Goal: Information Seeking & Learning: Learn about a topic

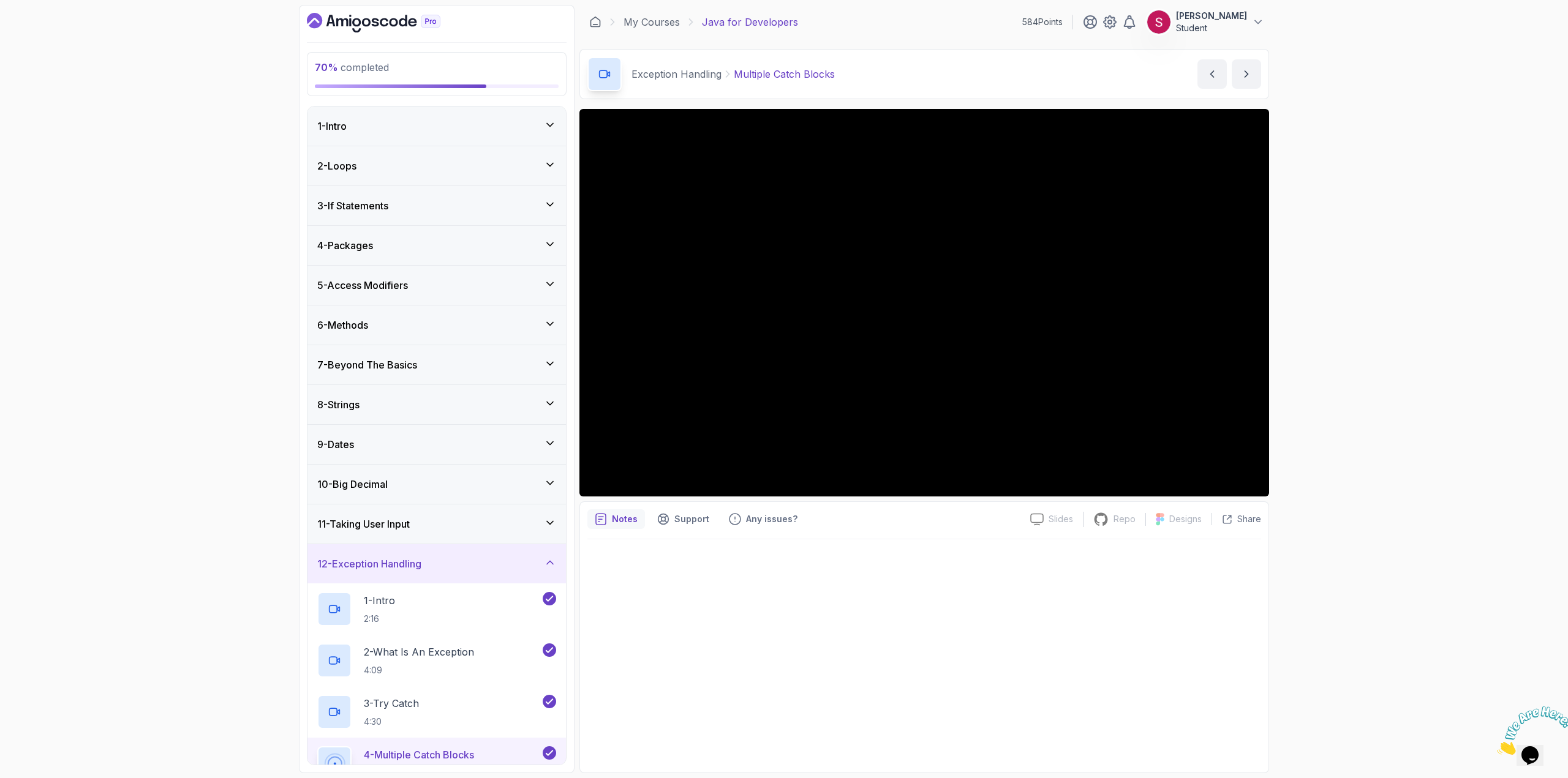
click at [403, 129] on div "1 - Intro" at bounding box center [436, 126] width 239 height 15
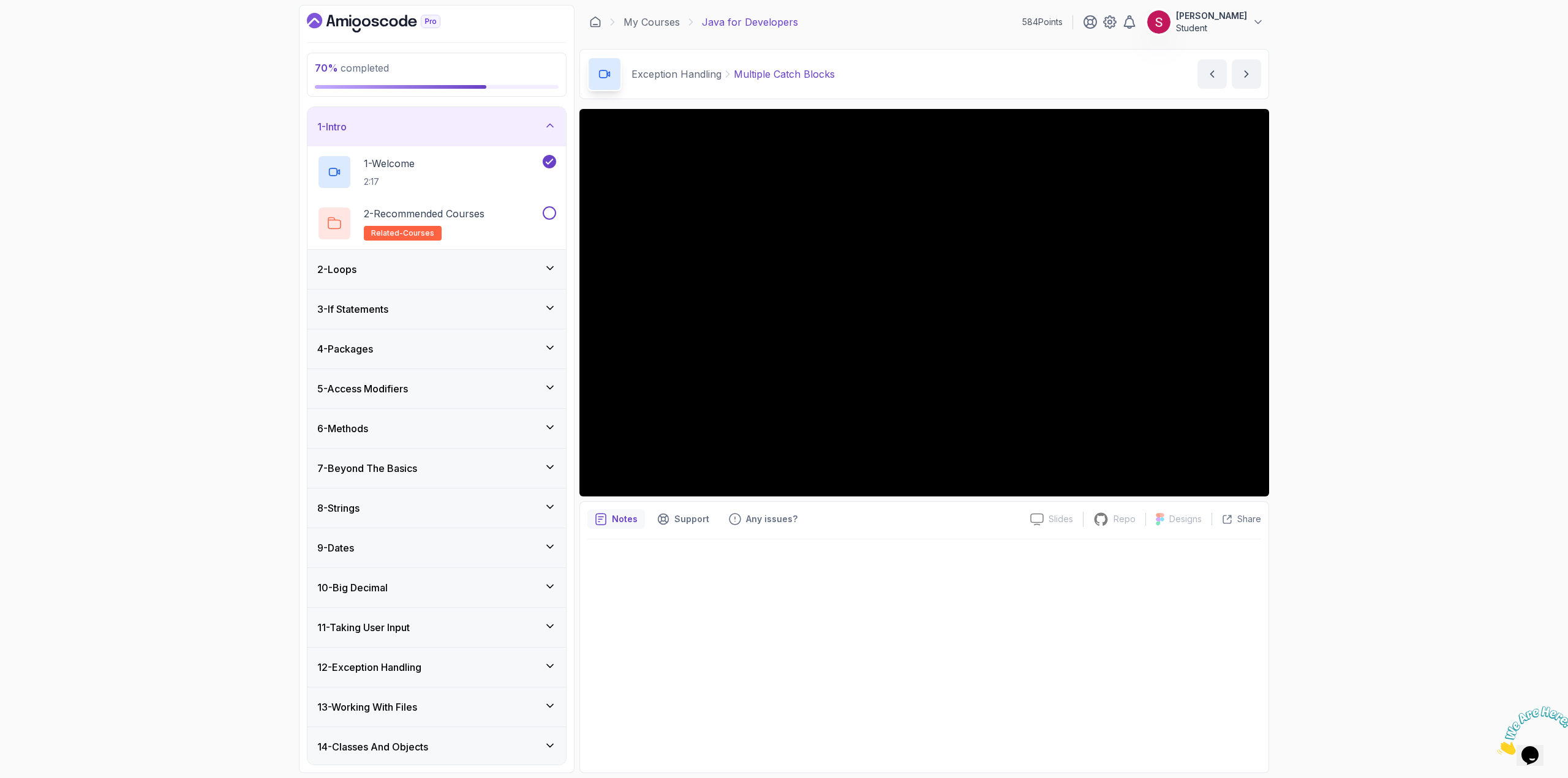
click at [399, 272] on div "2 - Loops" at bounding box center [436, 269] width 239 height 15
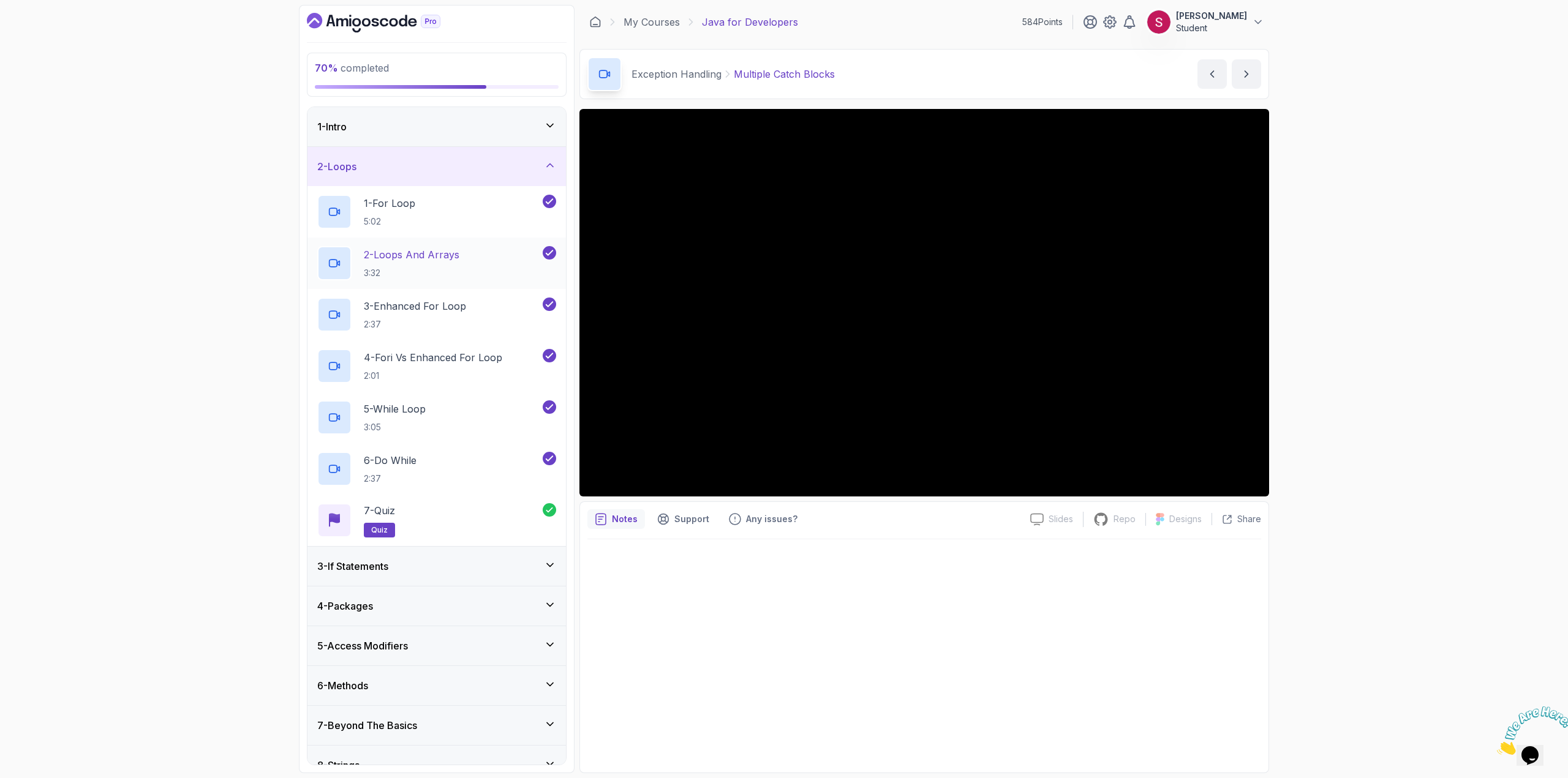
click at [443, 286] on div "2 - Loops And Arrays 3:32" at bounding box center [436, 263] width 259 height 51
click at [439, 295] on div "3 - Enhanced For Loop 2:37" at bounding box center [436, 314] width 259 height 51
click at [412, 261] on p "2 - Loops And Arrays" at bounding box center [411, 254] width 95 height 15
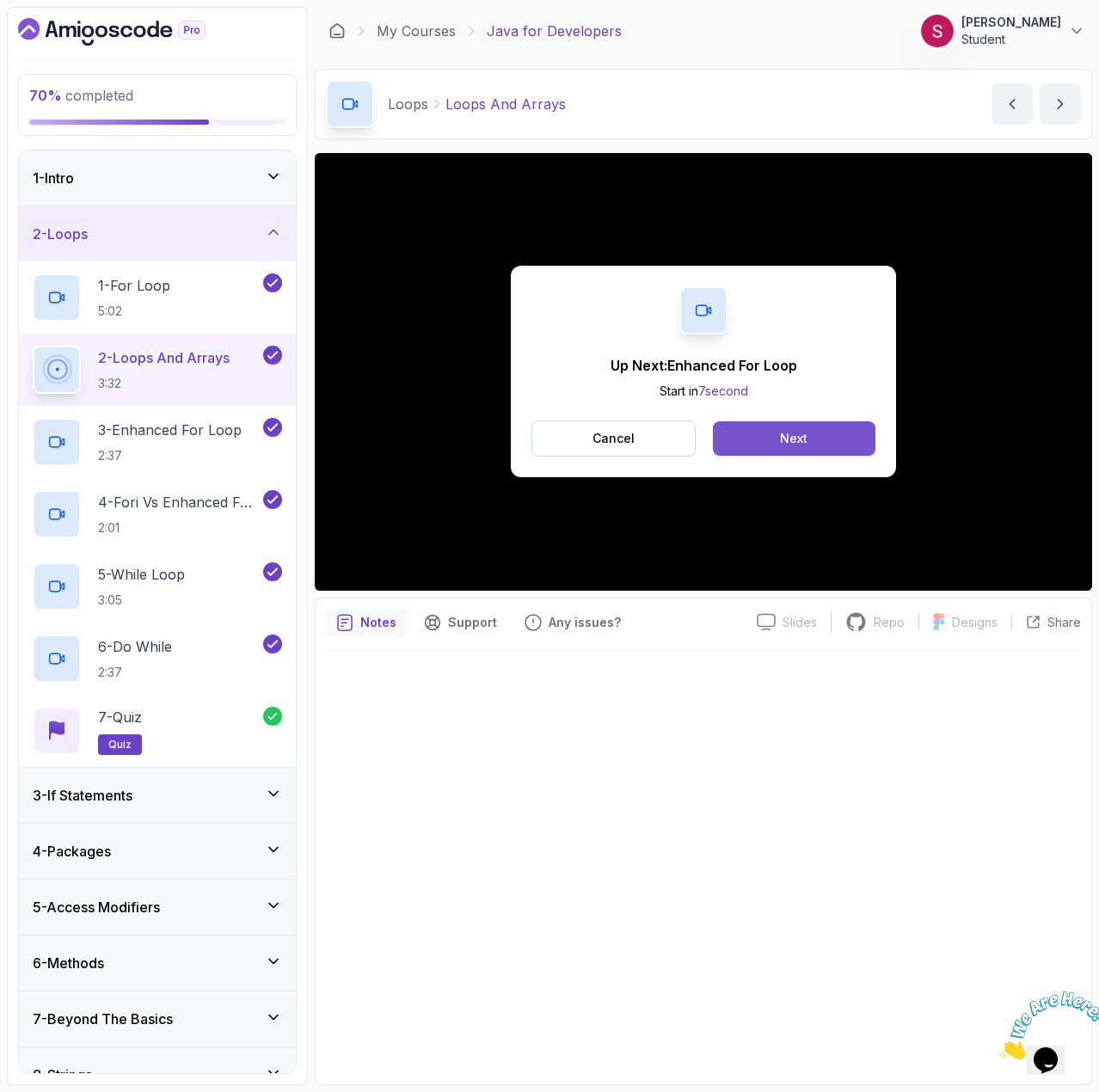
click at [784, 437] on div "Next" at bounding box center [794, 438] width 28 height 17
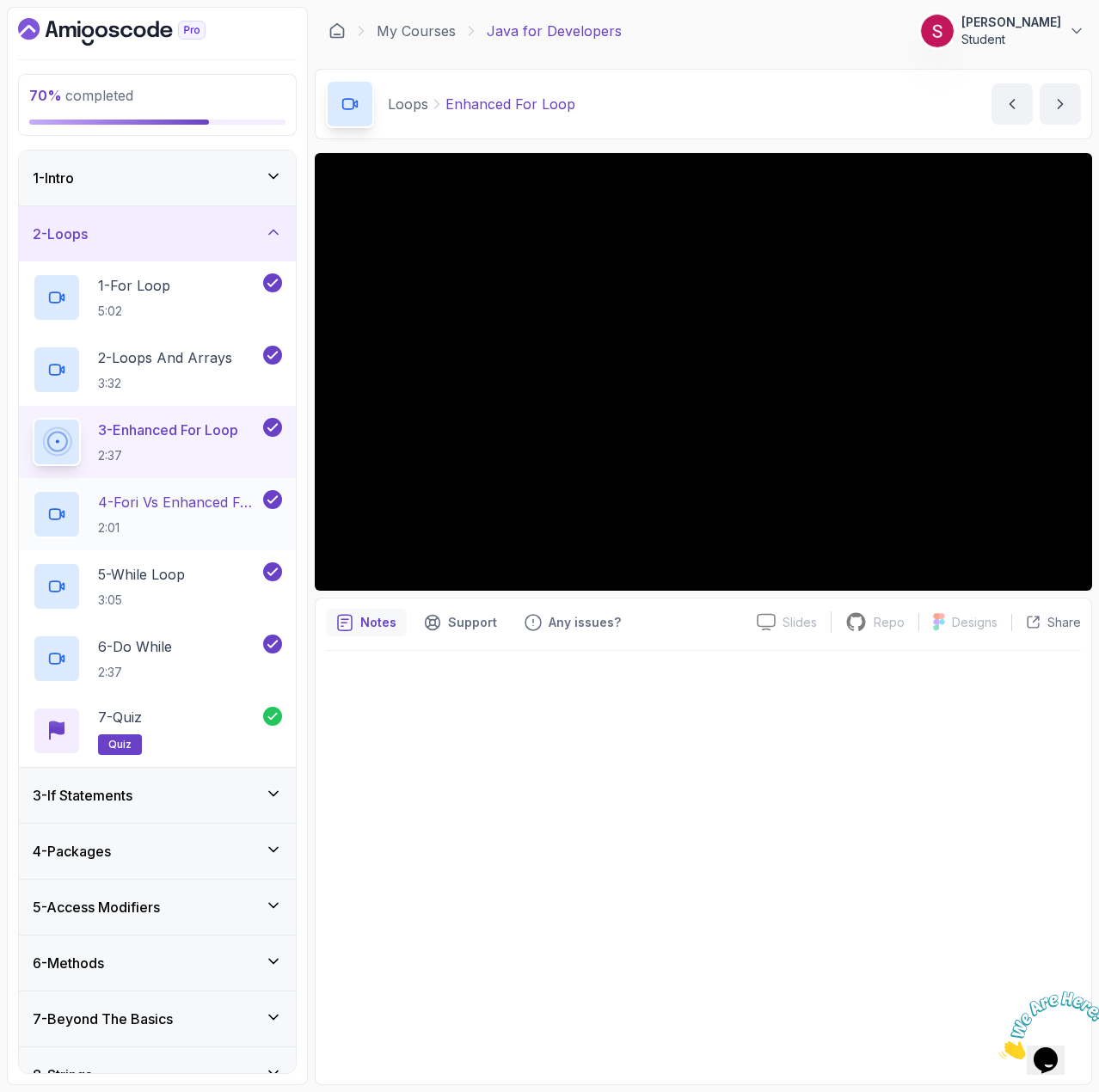
click at [190, 503] on p "4 - Fori vs Enhanced For Loop" at bounding box center [179, 502] width 161 height 21
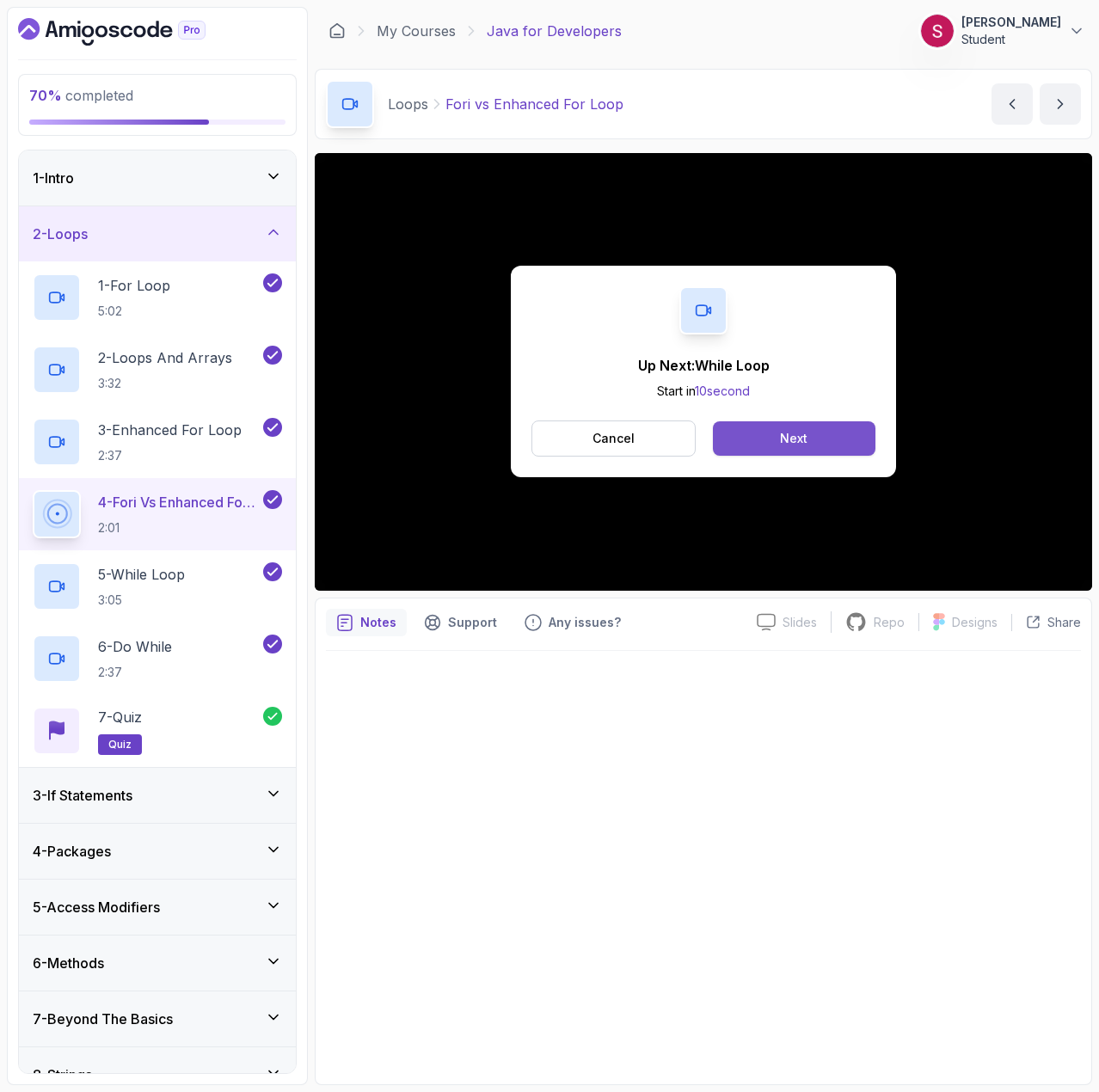
click at [850, 447] on button "Next" at bounding box center [794, 438] width 162 height 34
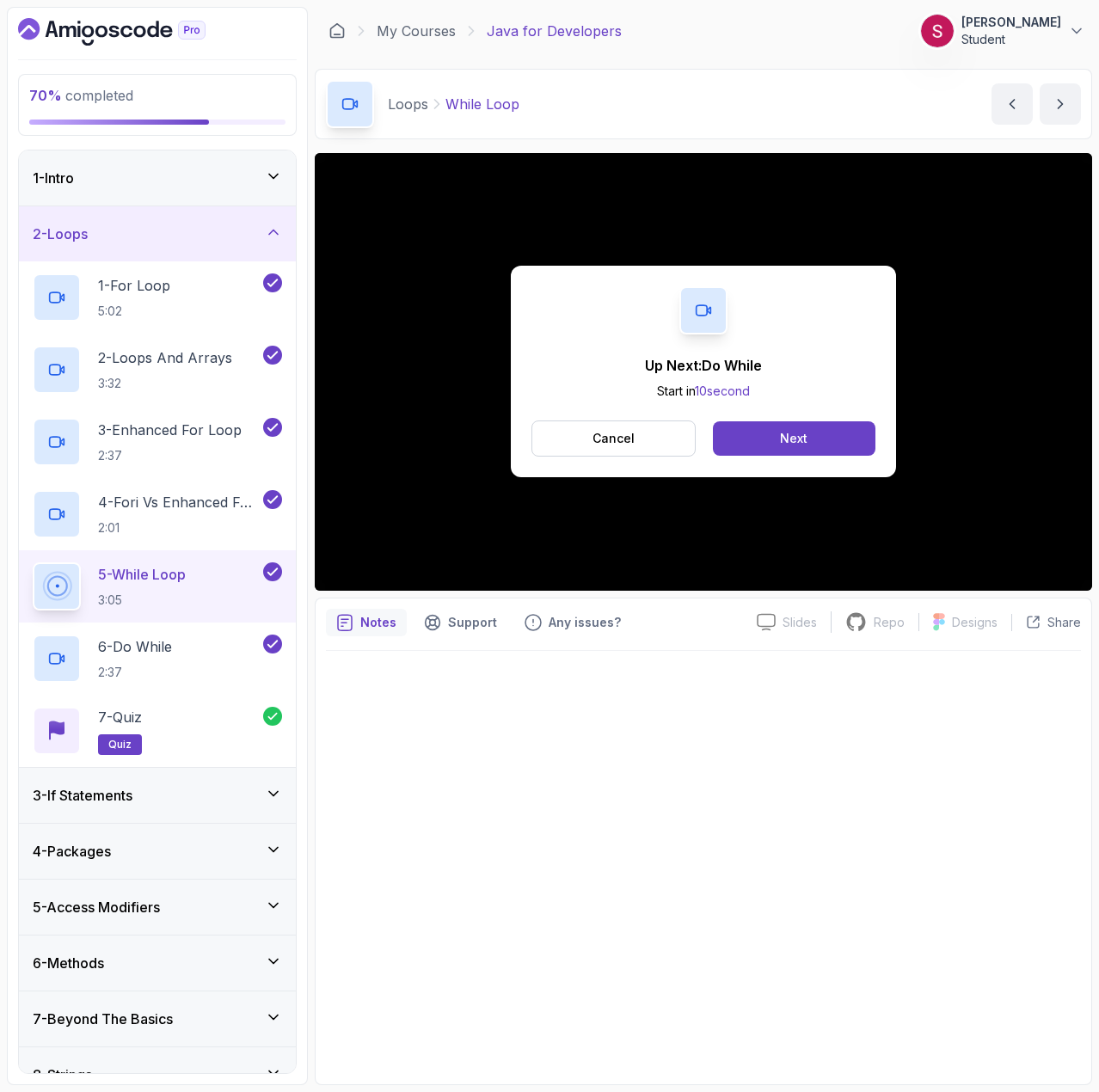
click at [634, 442] on p "Cancel" at bounding box center [613, 438] width 42 height 17
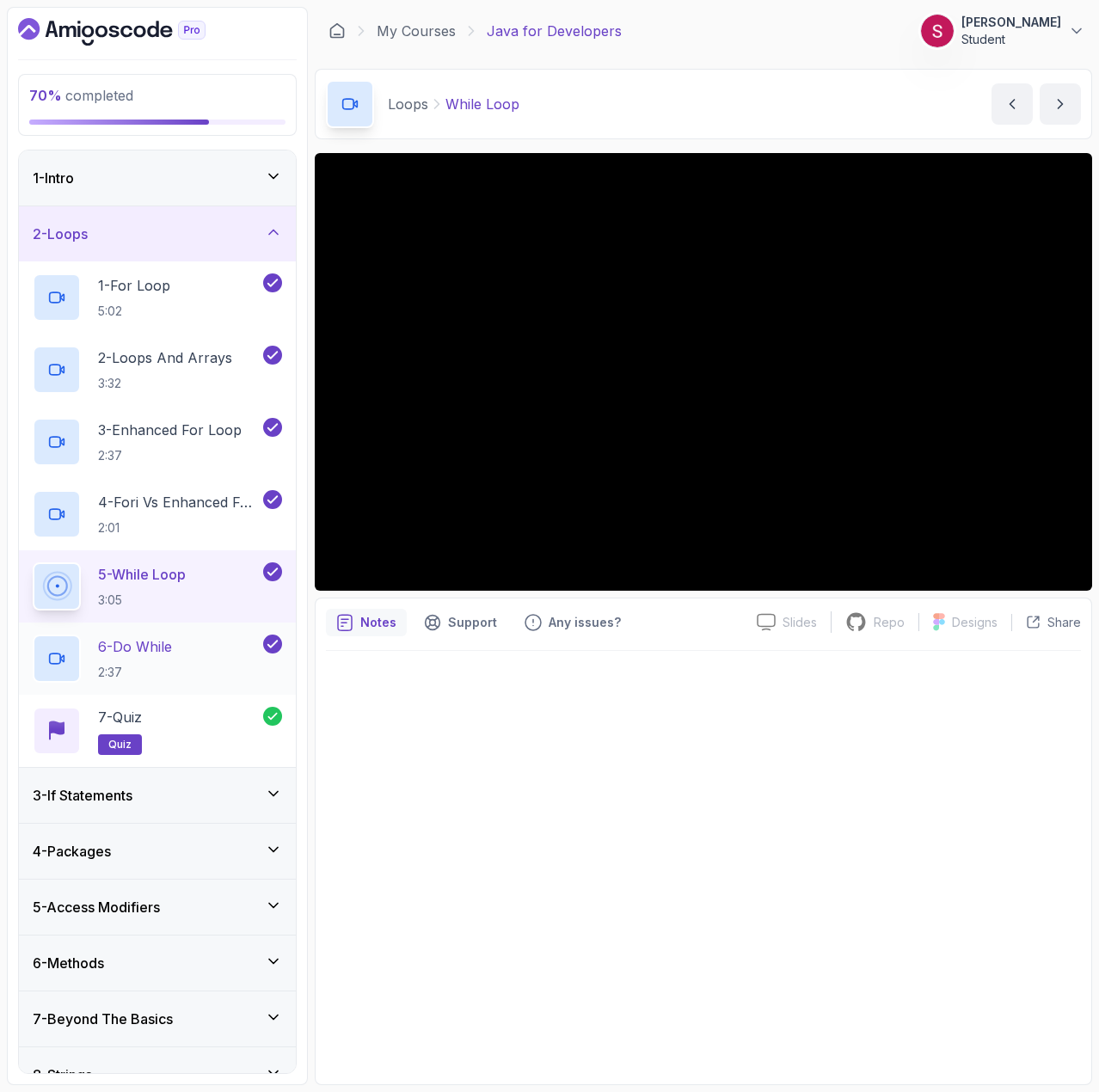
click at [201, 654] on div "6 - Do While 2:37" at bounding box center [146, 658] width 227 height 48
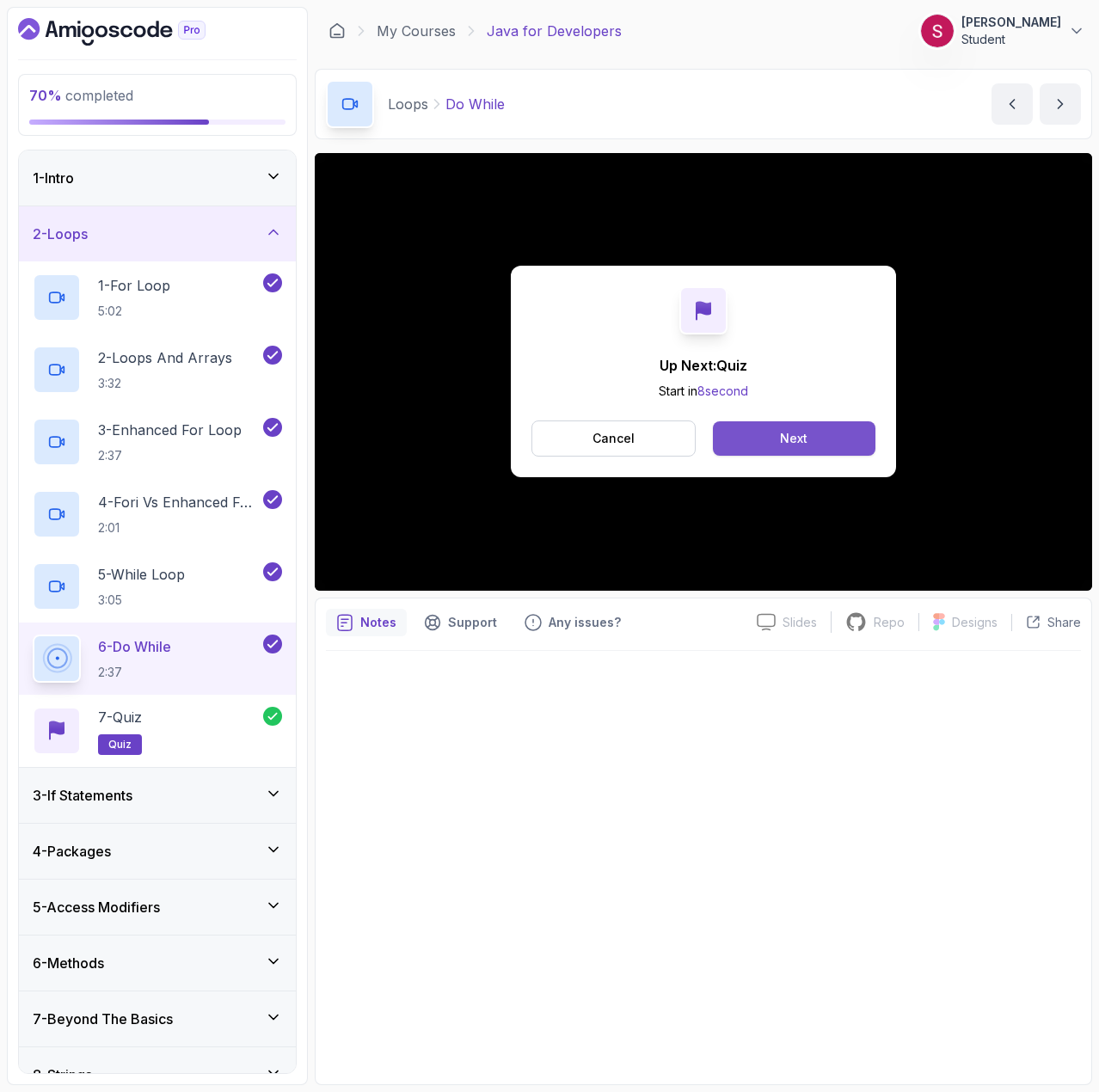
click at [791, 439] on div "Next" at bounding box center [794, 438] width 28 height 17
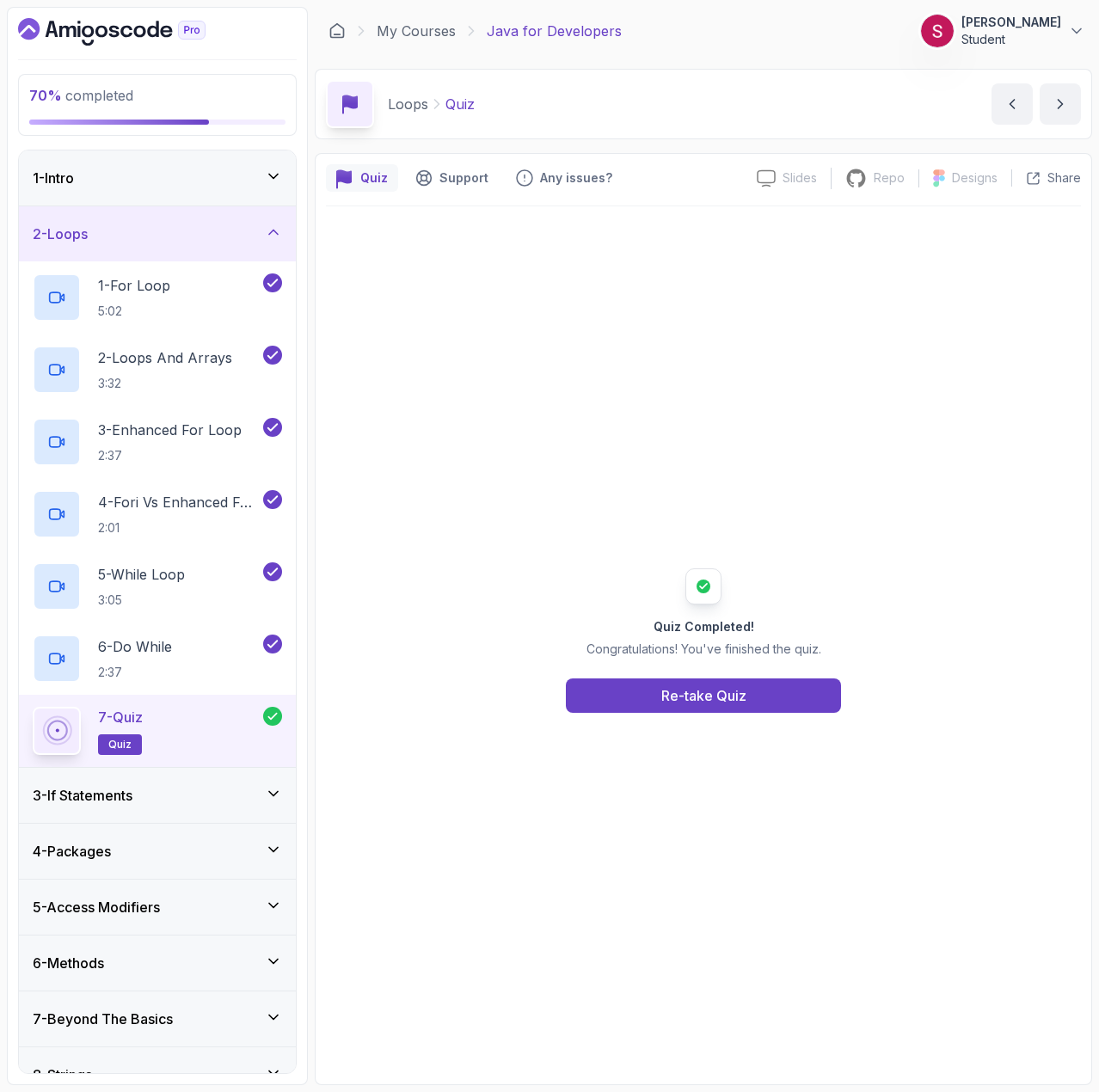
click at [125, 799] on h3 "3 - If Statements" at bounding box center [82, 795] width 99 height 21
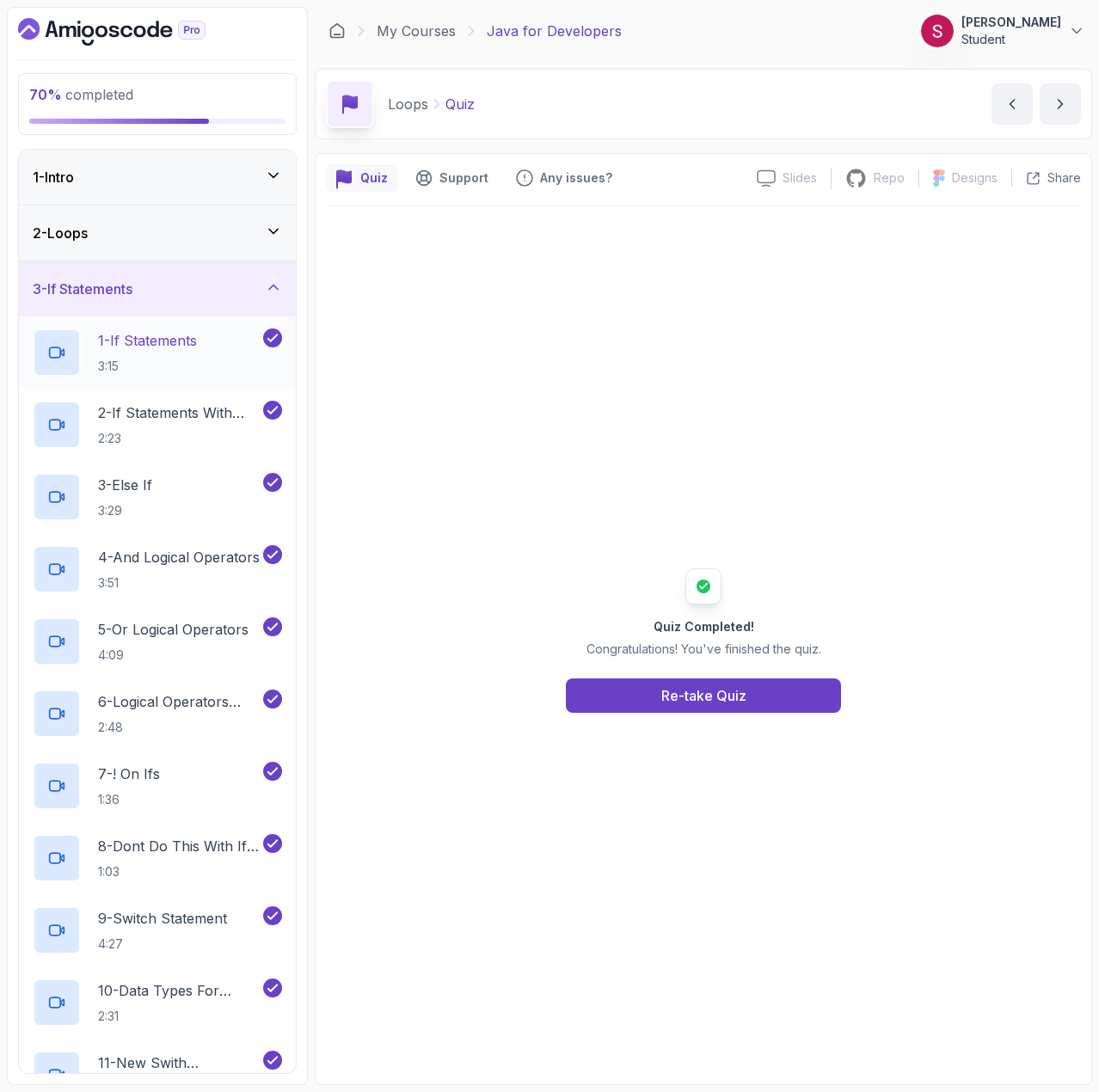
click at [159, 351] on p "1 - If Statements" at bounding box center [148, 340] width 99 height 21
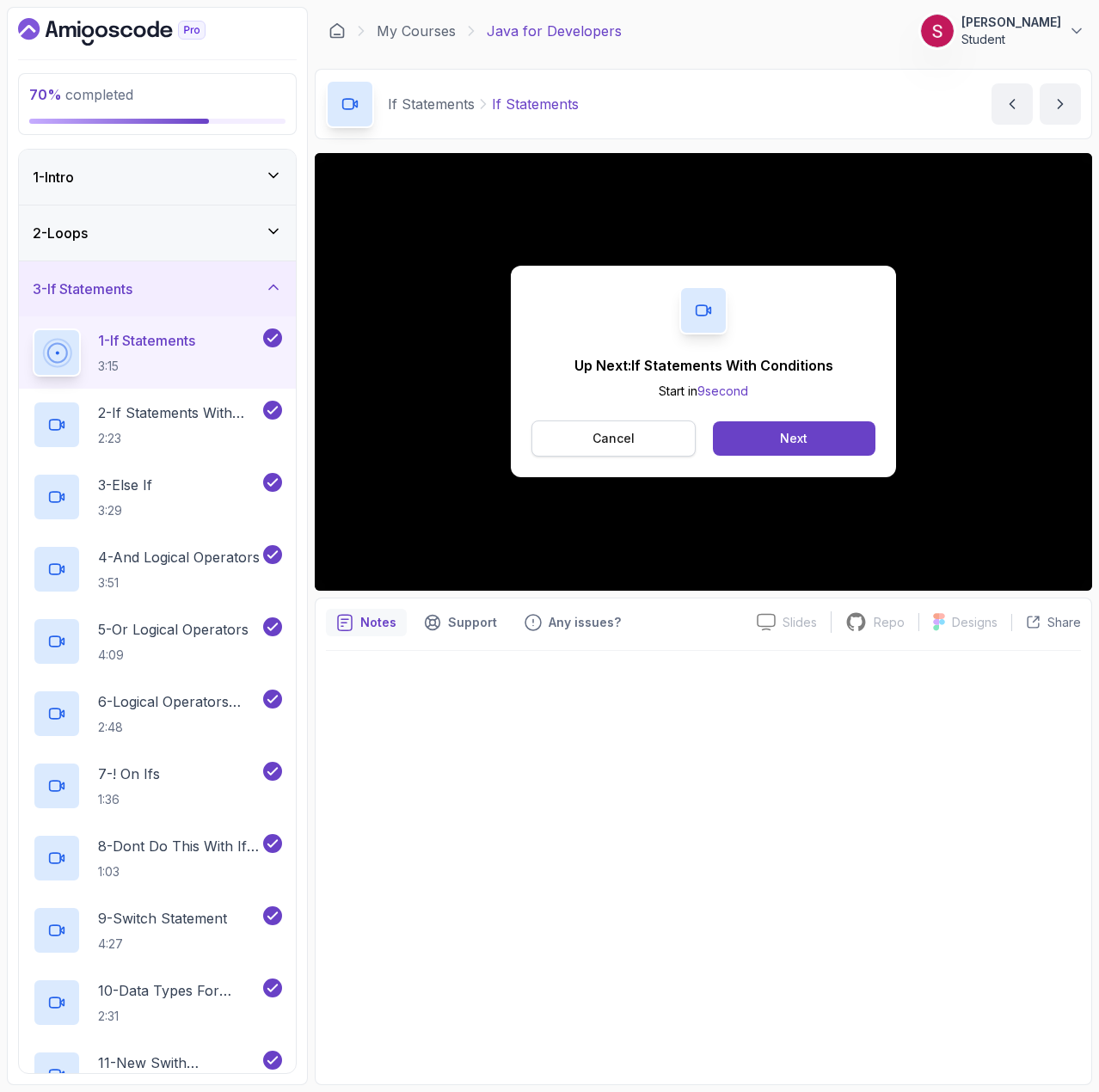
click at [607, 442] on p "Cancel" at bounding box center [613, 438] width 42 height 17
